Goal: Task Accomplishment & Management: Use online tool/utility

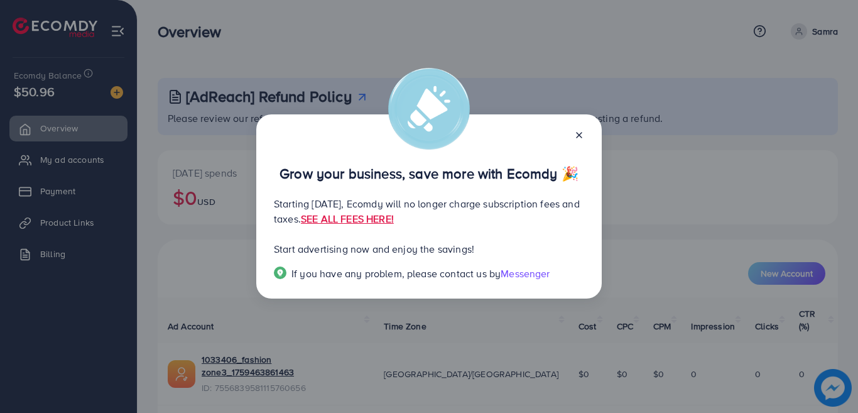
click at [581, 132] on line at bounding box center [578, 134] width 5 height 5
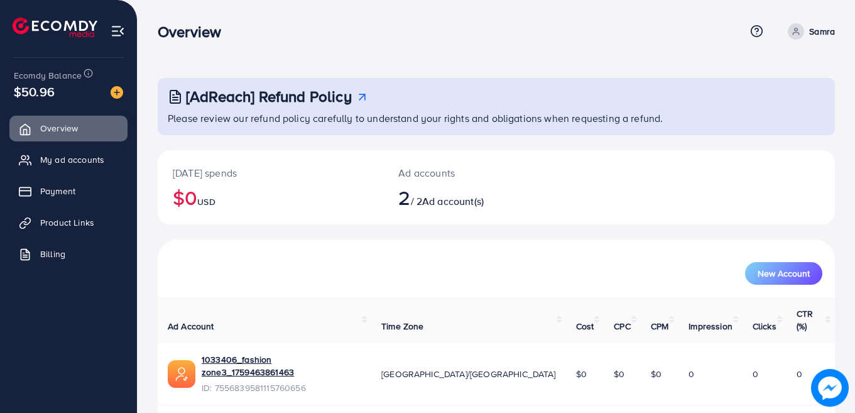
click at [660, 210] on div "[DATE] spends $0 USD Ad accounts 2 / 2 Ad account(s)" at bounding box center [496, 187] width 677 height 74
click at [456, 199] on span "Ad account(s)" at bounding box center [453, 201] width 62 height 14
click at [418, 187] on h2 "2 / 2 Ad account(s)" at bounding box center [467, 197] width 139 height 24
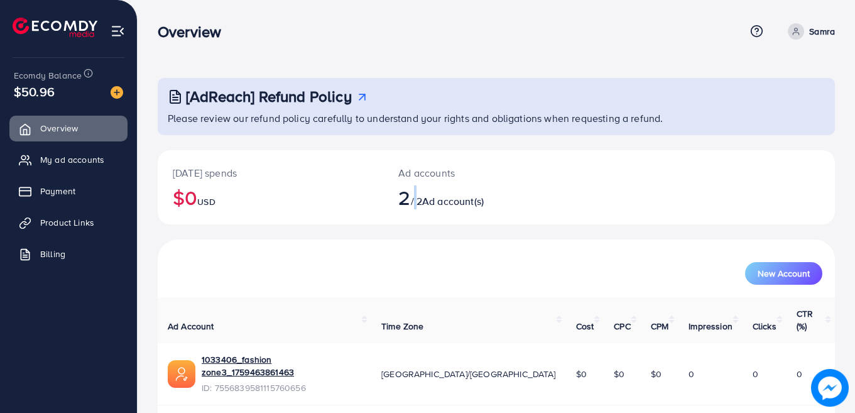
click at [444, 171] on p "Ad accounts" at bounding box center [467, 172] width 139 height 15
click at [477, 200] on span "Ad account(s)" at bounding box center [453, 201] width 62 height 14
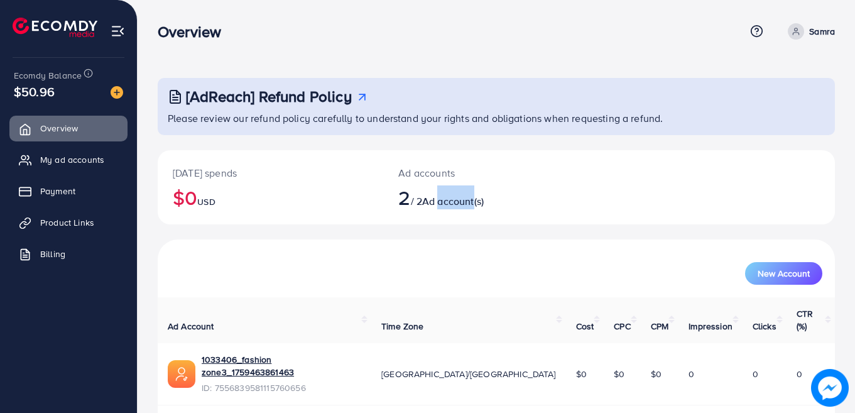
click at [521, 218] on div "Ad accounts 2 / 2 Ad account(s)" at bounding box center [468, 187] width 170 height 74
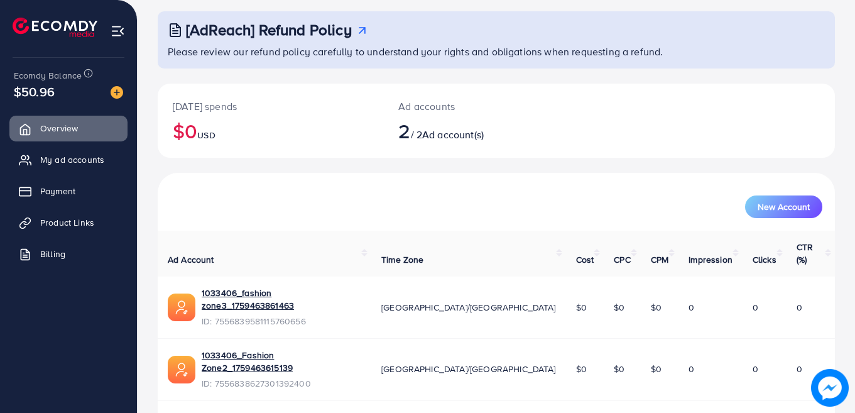
scroll to position [69, 0]
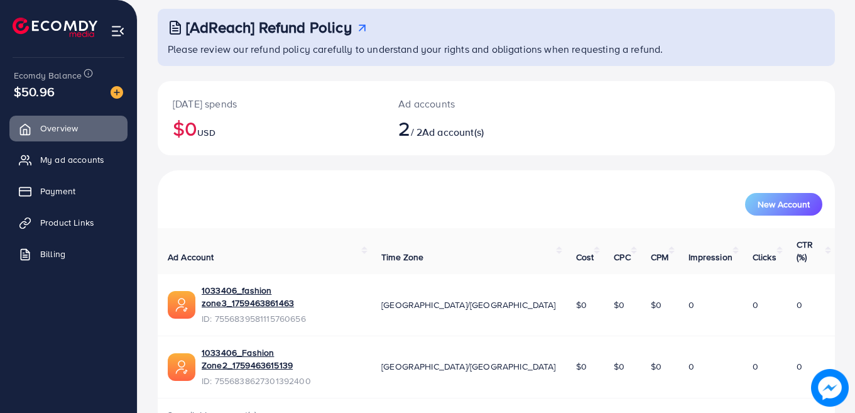
click at [81, 167] on link "My ad accounts" at bounding box center [68, 159] width 118 height 25
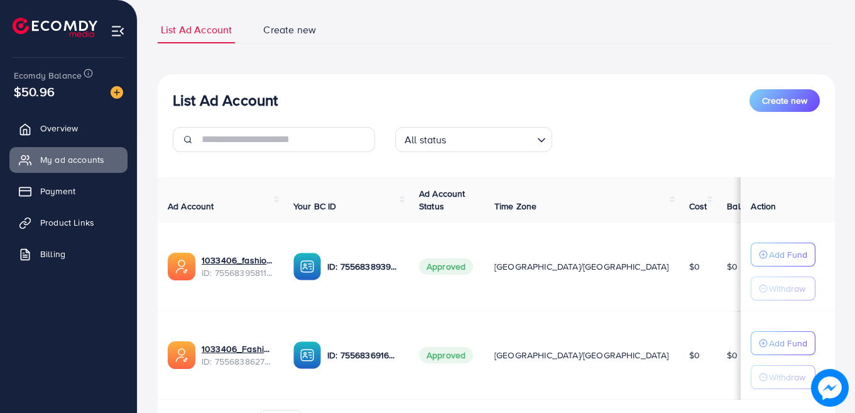
scroll to position [154, 0]
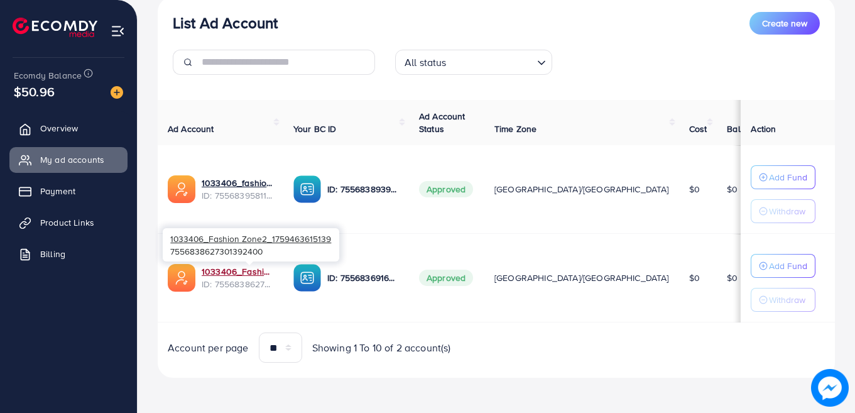
click at [249, 272] on link "1033406_Fashion Zone2_1759463615139" at bounding box center [238, 271] width 72 height 13
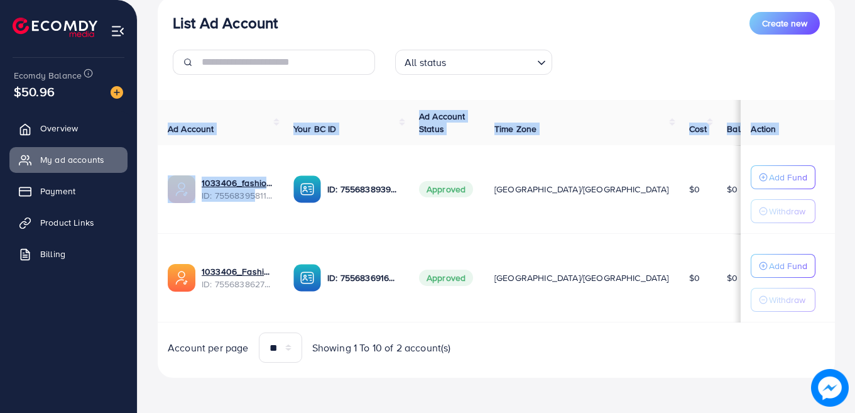
drag, startPoint x: 254, startPoint y: 217, endPoint x: 171, endPoint y: 232, distance: 84.4
click at [171, 232] on td "1033406_fashion zone3_1759463861463 ID: 7556839581115760656" at bounding box center [221, 189] width 126 height 89
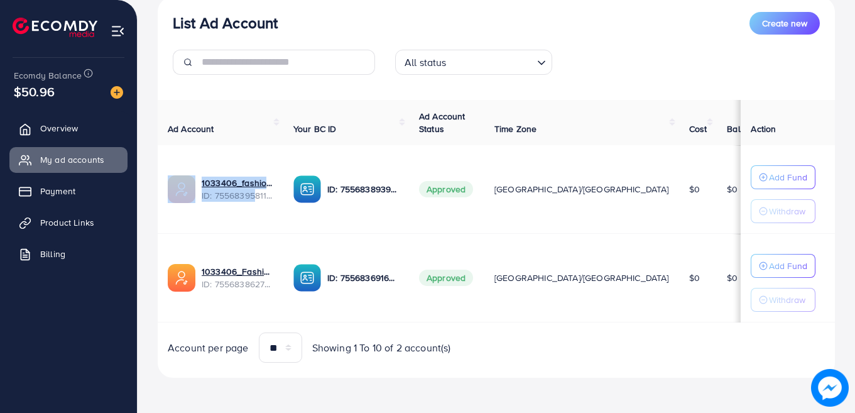
click at [171, 232] on td "1033406_fashion zone3_1759463861463 ID: 7556839581115760656" at bounding box center [221, 189] width 126 height 89
click at [65, 222] on span "Product Links" at bounding box center [67, 222] width 54 height 13
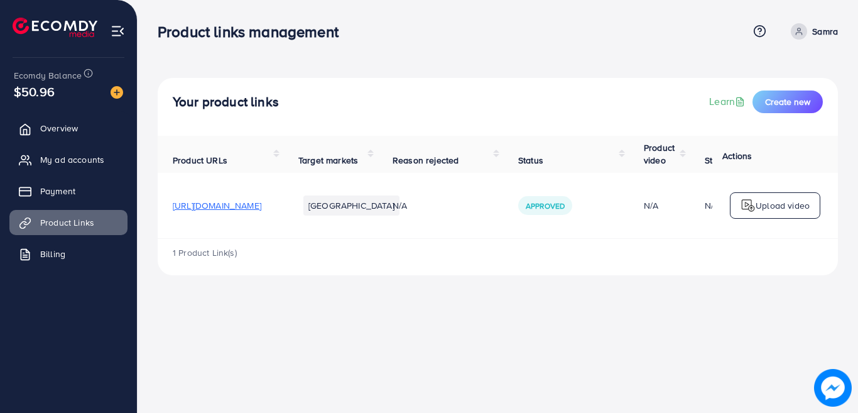
click at [782, 100] on span "Create new" at bounding box center [787, 101] width 45 height 13
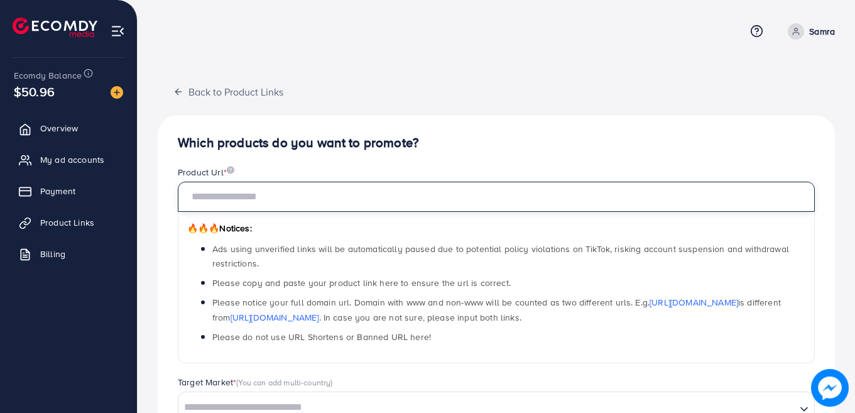
click at [429, 197] on input "text" at bounding box center [496, 196] width 637 height 30
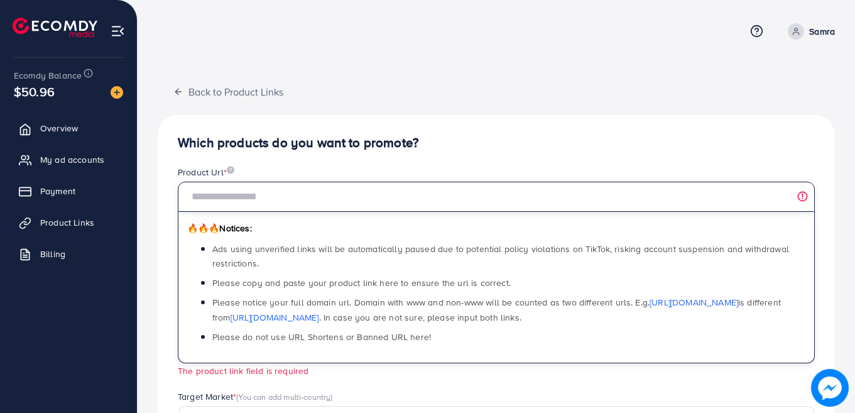
click at [296, 205] on input "text" at bounding box center [496, 196] width 637 height 30
paste input "**********"
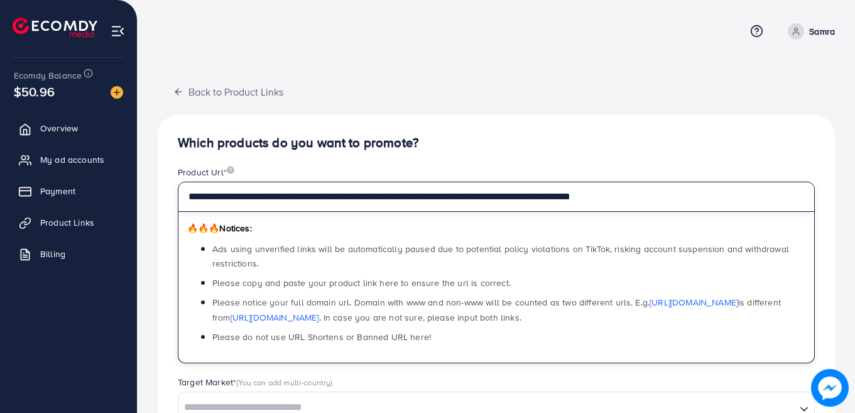
type input "**********"
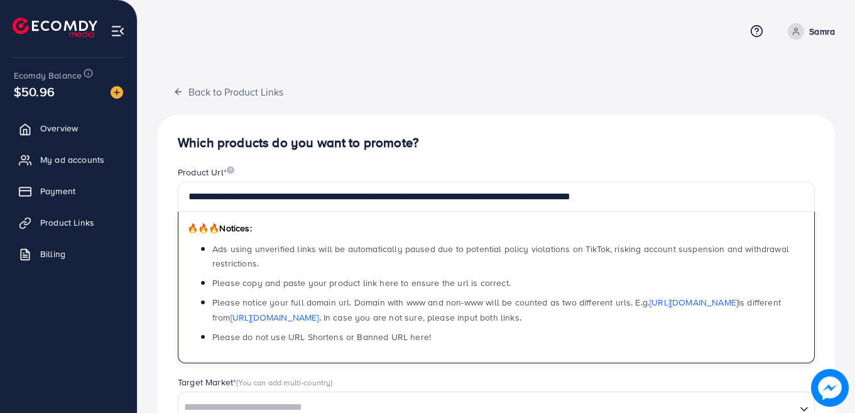
click at [512, 155] on div "**********" at bounding box center [496, 400] width 677 height 571
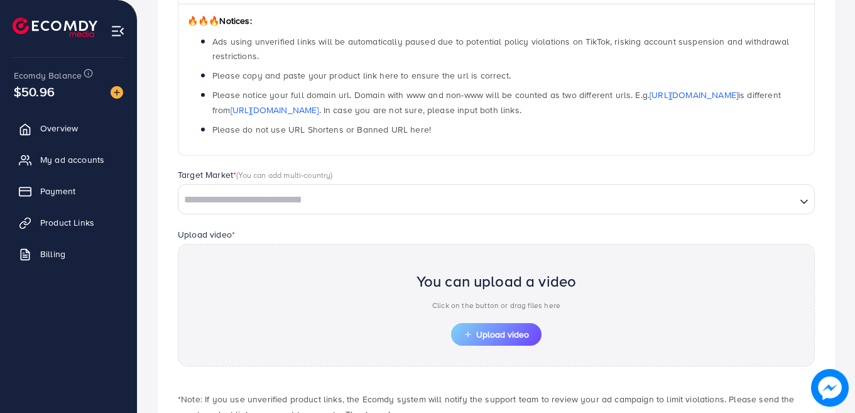
scroll to position [226, 0]
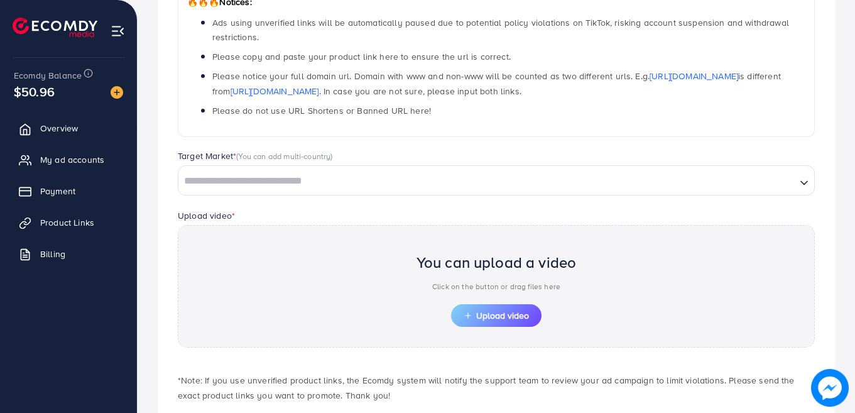
click at [382, 181] on input "Search for option" at bounding box center [487, 180] width 615 height 19
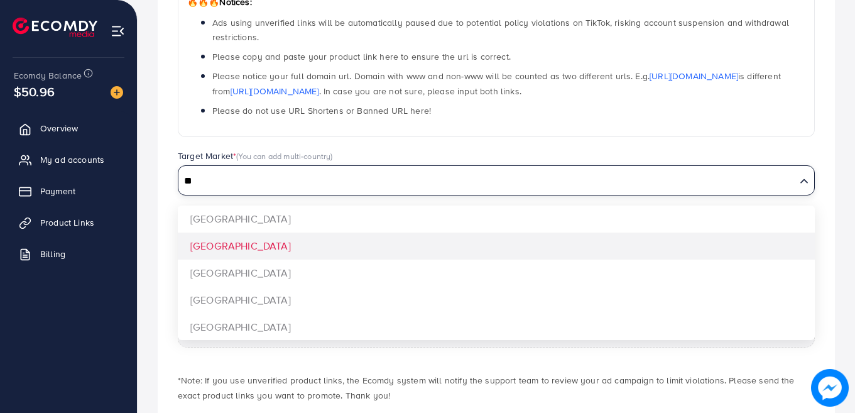
type input "**"
click at [347, 245] on div "**********" at bounding box center [496, 174] width 677 height 571
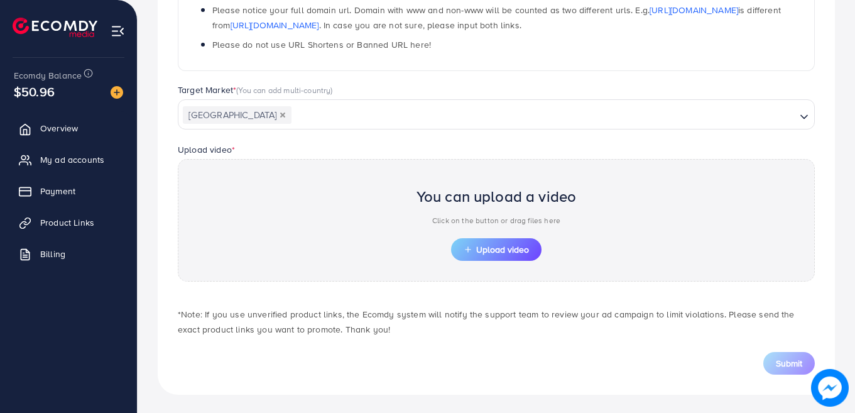
scroll to position [294, 0]
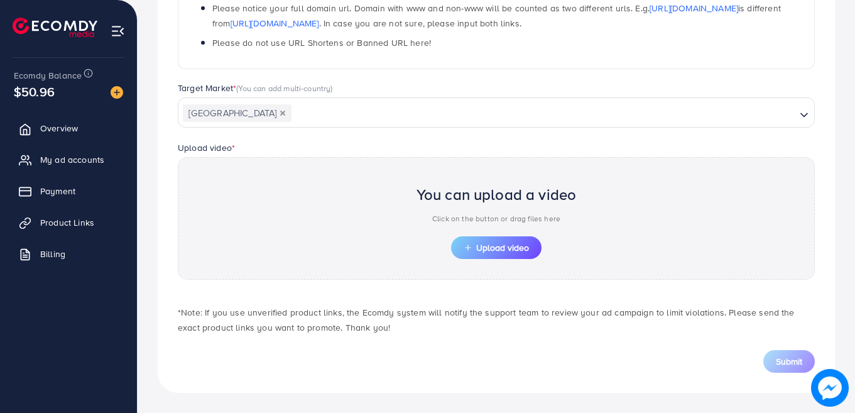
click at [475, 252] on span "Upload video" at bounding box center [495, 247] width 65 height 9
click at [72, 220] on span "Product Links" at bounding box center [67, 222] width 54 height 13
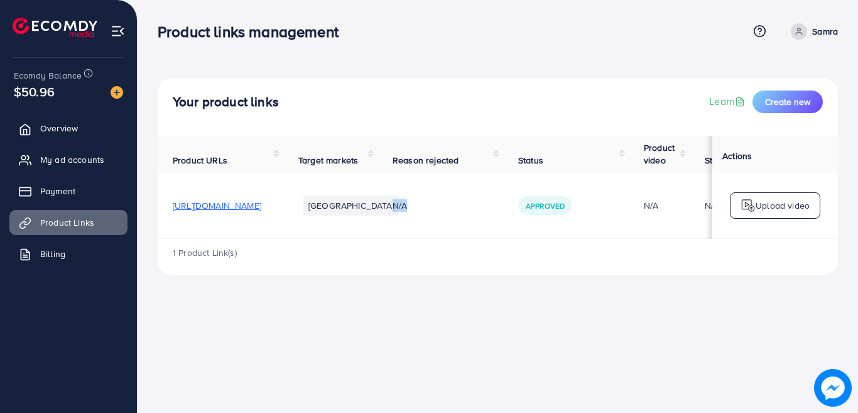
drag, startPoint x: 472, startPoint y: 235, endPoint x: 556, endPoint y: 237, distance: 84.8
click at [503, 237] on td "N/A" at bounding box center [440, 206] width 126 height 66
drag, startPoint x: 556, startPoint y: 237, endPoint x: 612, endPoint y: 242, distance: 55.5
click at [612, 242] on div "Product URLs Target markets Reason rejected Status Product video Status video A…" at bounding box center [498, 205] width 680 height 139
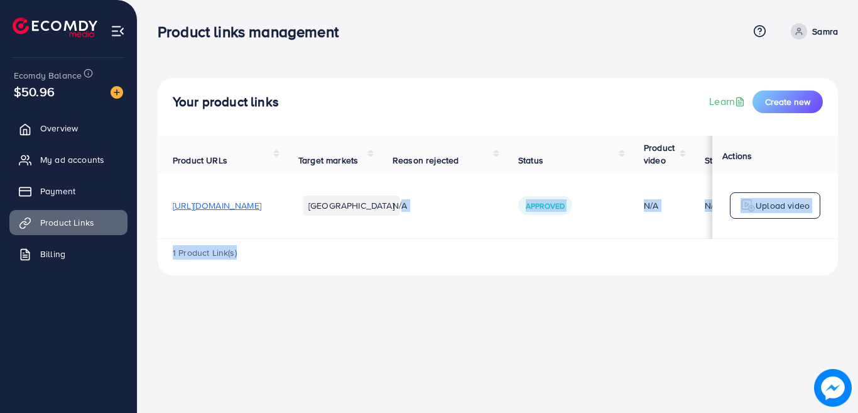
click at [612, 242] on div "1 Product Link(s)" at bounding box center [498, 257] width 680 height 36
drag, startPoint x: 631, startPoint y: 237, endPoint x: 667, endPoint y: 242, distance: 36.7
click at [667, 242] on div "Product URLs Target markets Reason rejected Status Product video Status video A…" at bounding box center [498, 205] width 680 height 139
click at [667, 242] on div "1 Product Link(s)" at bounding box center [498, 257] width 680 height 36
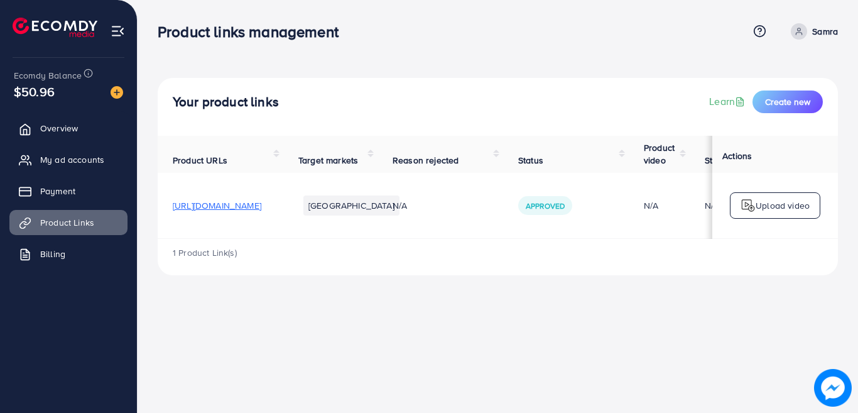
click at [812, 111] on button "Create new" at bounding box center [787, 101] width 70 height 23
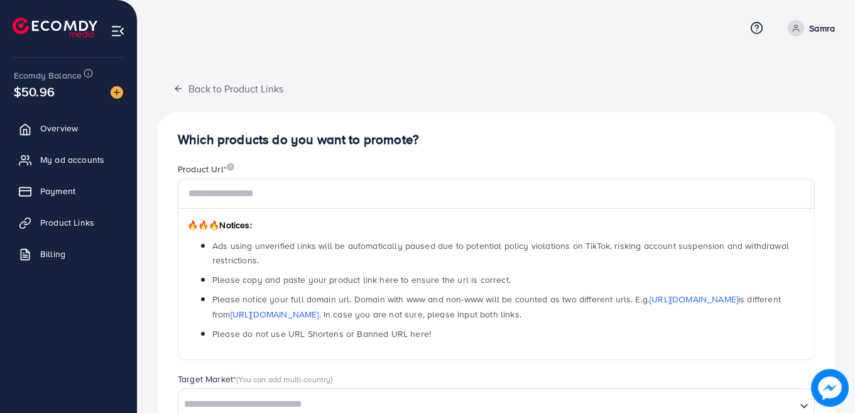
scroll to position [10, 0]
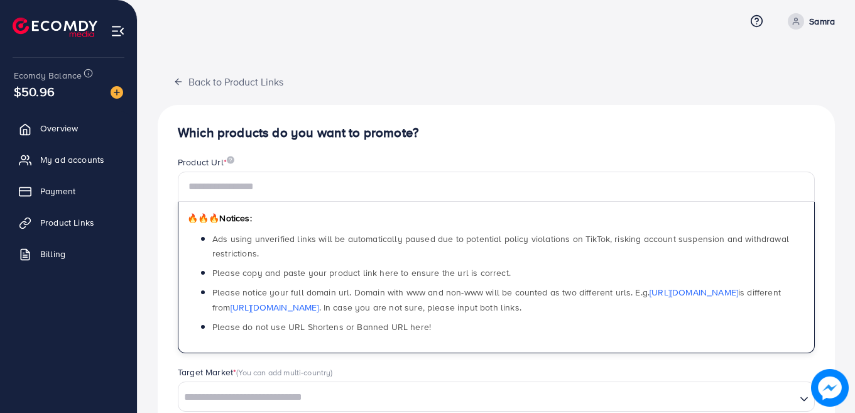
click at [65, 214] on link "Product Links" at bounding box center [68, 222] width 118 height 25
